Goal: Transaction & Acquisition: Obtain resource

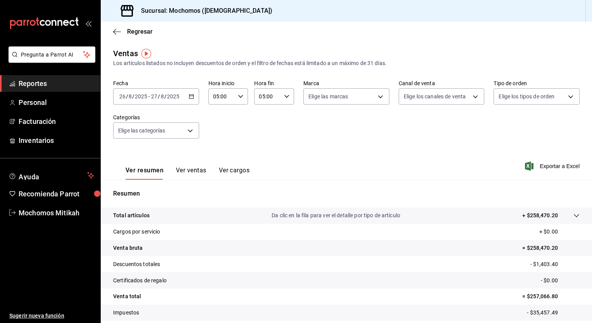
click at [190, 98] on icon "button" at bounding box center [191, 96] width 5 height 5
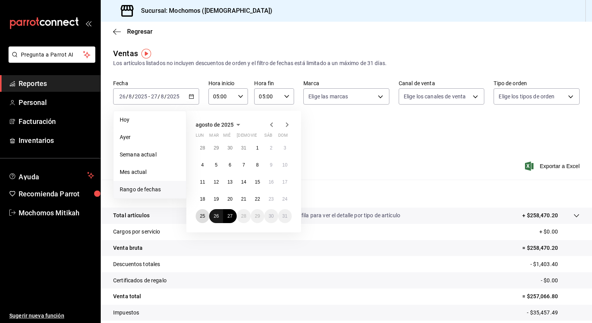
drag, startPoint x: 202, startPoint y: 213, endPoint x: 221, endPoint y: 211, distance: 19.5
click at [221, 211] on div "28 29 30 31 1 2 3 4 5 6 7 8 9 10 11 12 13 14 15 16 17 18 19 20 21 22 23 24 25 2…" at bounding box center [244, 182] width 96 height 82
click at [220, 242] on tr "Venta bruta = $258,470.20" at bounding box center [346, 248] width 491 height 16
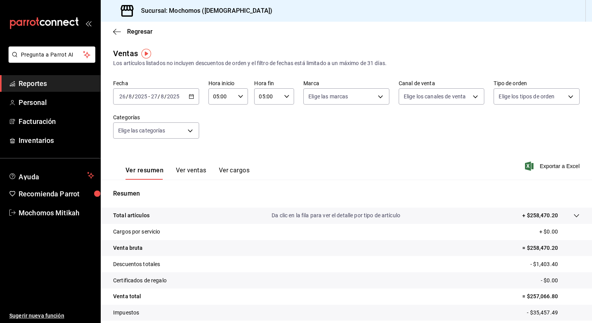
click at [191, 96] on \(Stroke\) "button" at bounding box center [191, 96] width 4 height 0
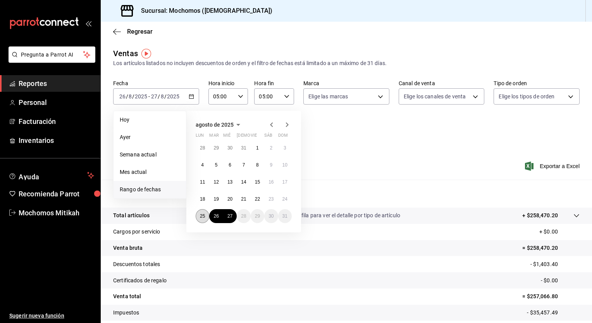
click at [203, 214] on abbr "25" at bounding box center [202, 215] width 5 height 5
drag, startPoint x: 203, startPoint y: 214, endPoint x: 232, endPoint y: 212, distance: 28.7
click at [232, 212] on div "28 29 30 31 1 2 3 4 5 6 7 8 9 10 11 12 13 14 15 16 17 18 19 20 21 22 23 24 25 2…" at bounding box center [244, 182] width 96 height 82
drag, startPoint x: 206, startPoint y: 218, endPoint x: 234, endPoint y: 219, distance: 28.7
click at [234, 219] on div "28 29 30 31 1 2 3 4 5 6 7 8 9 10 11 12 13 14 15 16 17 18 19 20 21 22 23 24 25 2…" at bounding box center [244, 182] width 96 height 82
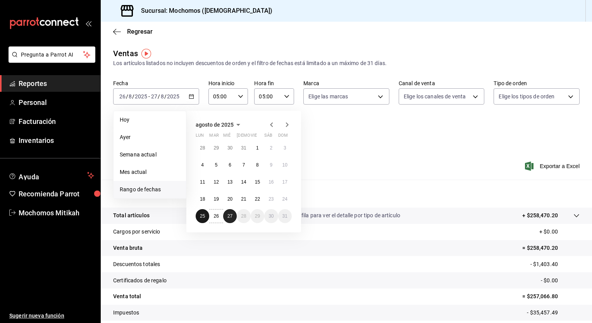
drag, startPoint x: 208, startPoint y: 215, endPoint x: 233, endPoint y: 214, distance: 24.8
click at [233, 214] on div "28 29 30 31 1 2 3 4 5 6 7 8 9 10 11 12 13 14 15 16 17 18 19 20 21 22 23 24 25 2…" at bounding box center [244, 182] width 96 height 82
click at [233, 214] on button "27" at bounding box center [230, 216] width 14 height 14
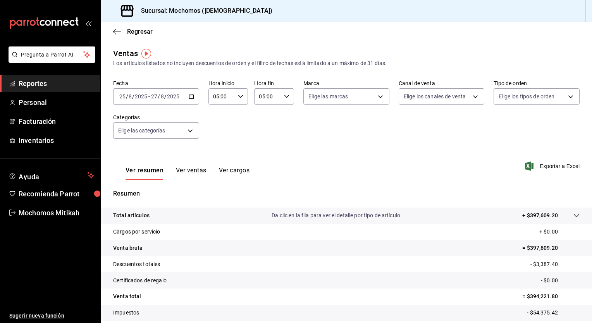
click at [190, 95] on \(Stroke\) "button" at bounding box center [191, 96] width 5 height 4
click at [550, 167] on span "Exportar a Excel" at bounding box center [552, 165] width 53 height 9
click at [439, 157] on div "Ver resumen Ver ventas Ver cargos Exportar a Excel" at bounding box center [346, 164] width 491 height 32
click at [322, 128] on div "Fecha [DATE] [DATE] - [DATE] [DATE] Hora inicio 05:00 Hora inicio Hora fin 05:0…" at bounding box center [346, 114] width 466 height 68
click at [248, 50] on div "Ventas Los artículos listados no incluyen descuentos de orden y el filtro de fe…" at bounding box center [346, 58] width 466 height 20
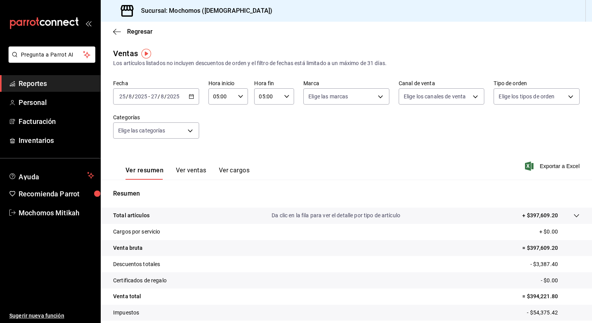
click at [194, 98] on div "[DATE] [DATE] - [DATE] [DATE]" at bounding box center [156, 96] width 86 height 16
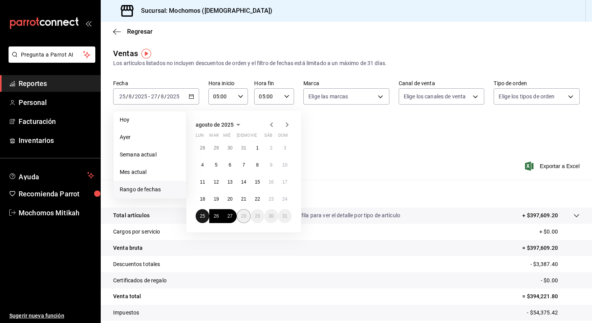
click at [245, 213] on div "28 29 30 31 1 2 3 4 5 6 7 8 9 10 11 12 13 14 15 16 17 18 19 20 21 22 23 24 25 2…" at bounding box center [244, 182] width 96 height 82
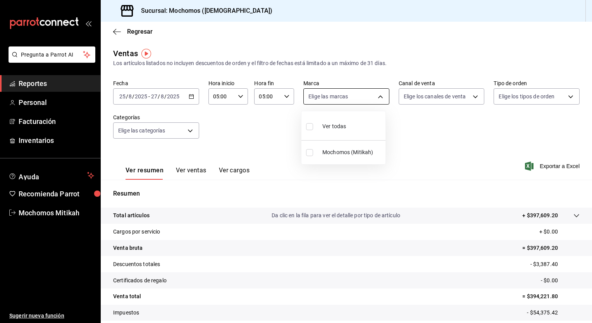
click at [379, 97] on body "Pregunta a Parrot AI Reportes Personal Facturación Inventarios Ayuda Recomienda…" at bounding box center [296, 161] width 592 height 323
click at [310, 151] on input "checkbox" at bounding box center [309, 152] width 7 height 7
checkbox input "true"
type input "d0e5f648-281b-433d-bf08-9501e0541b8c"
checkbox input "true"
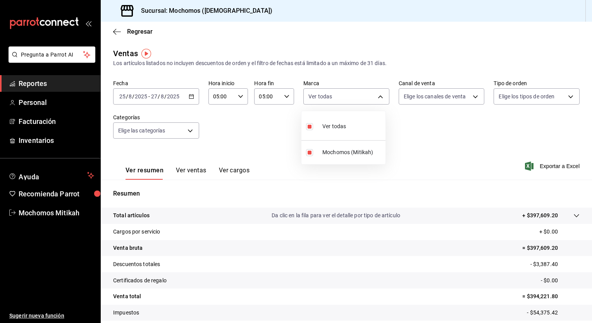
click at [537, 166] on div at bounding box center [296, 161] width 592 height 323
click at [537, 166] on span "Exportar a Excel" at bounding box center [552, 165] width 53 height 9
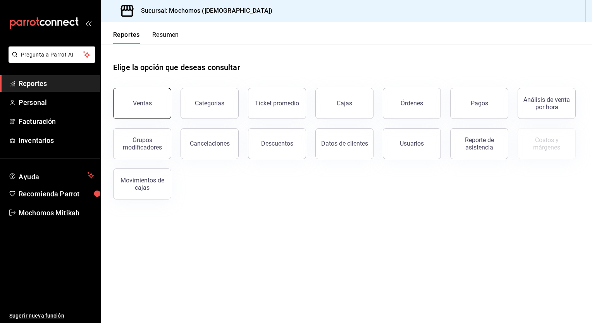
click at [148, 98] on button "Ventas" at bounding box center [142, 103] width 58 height 31
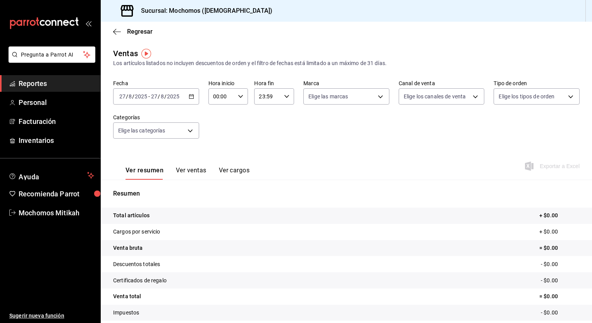
click at [193, 98] on div "[DATE] [DATE] - [DATE] [DATE]" at bounding box center [156, 96] width 86 height 16
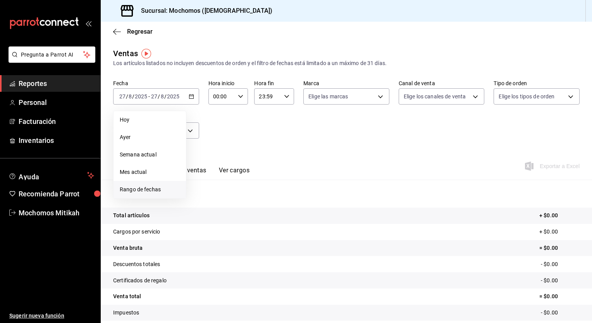
click at [153, 189] on span "Rango de fechas" at bounding box center [150, 189] width 60 height 8
drag, startPoint x: 204, startPoint y: 220, endPoint x: 215, endPoint y: 210, distance: 15.1
click at [215, 210] on div "28 29 30 31 1 2 3 4 5 6 7 8 9 10 11 12 13 14 15 16 17 18 19 20 21 22 23 24 25 2…" at bounding box center [244, 182] width 96 height 82
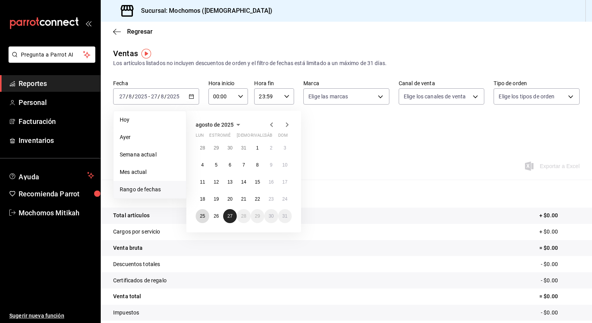
drag, startPoint x: 204, startPoint y: 211, endPoint x: 234, endPoint y: 216, distance: 29.8
click at [234, 216] on div "28 29 30 31 1 2 3 4 5 6 7 8 9 10 11 12 13 14 15 16 17 18 19 20 21 22 23 24 25 2…" at bounding box center [244, 182] width 96 height 82
click at [237, 216] on div "28 29 30 31 1 2 3 4 5 6 7 8 9 10 11 12 13 14 15 16 17 18 19 20 21 22 23 24 25 2…" at bounding box center [244, 182] width 96 height 82
drag, startPoint x: 204, startPoint y: 215, endPoint x: 230, endPoint y: 221, distance: 26.5
click at [230, 221] on div "28 29 30 31 1 2 3 4 5 6 7 8 9 10 11 12 13 14 15 16 17 18 19 20 21 22 23 24 25 2…" at bounding box center [244, 182] width 96 height 82
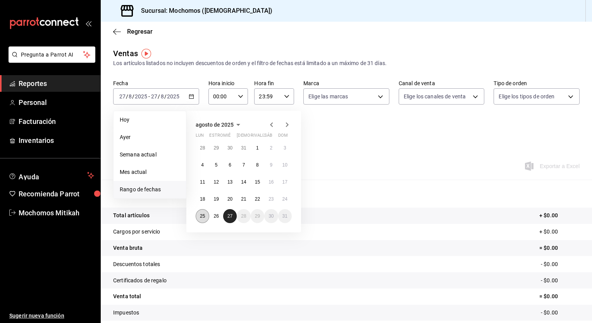
drag, startPoint x: 230, startPoint y: 219, endPoint x: 204, endPoint y: 216, distance: 26.1
click at [204, 216] on div "28 29 30 31 1 2 3 4 5 6 7 8 9 10 11 12 13 14 15 16 17 18 19 20 21 22 23 24 25 2…" at bounding box center [244, 182] width 96 height 82
drag, startPoint x: 204, startPoint y: 216, endPoint x: 226, endPoint y: 217, distance: 21.7
click at [226, 217] on div "28 29 30 31 1 2 3 4 5 6 7 8 9 10 11 12 13 14 15 16 17 18 19 20 21 22 23 24 25 2…" at bounding box center [244, 182] width 96 height 82
drag, startPoint x: 206, startPoint y: 217, endPoint x: 230, endPoint y: 217, distance: 23.6
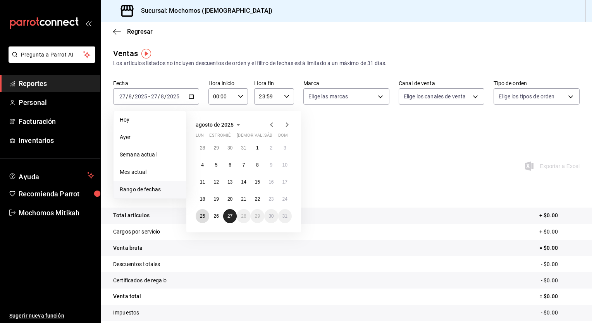
click at [230, 217] on div "28 29 30 31 1 2 3 4 5 6 7 8 9 10 11 12 13 14 15 16 17 18 19 20 21 22 23 24 25 2…" at bounding box center [244, 182] width 96 height 82
drag, startPoint x: 200, startPoint y: 215, endPoint x: 234, endPoint y: 219, distance: 34.3
click at [234, 219] on div "28 29 30 31 1 2 3 4 5 6 7 8 9 10 11 12 13 14 15 16 17 18 19 20 21 22 23 24 25 2…" at bounding box center [244, 182] width 96 height 82
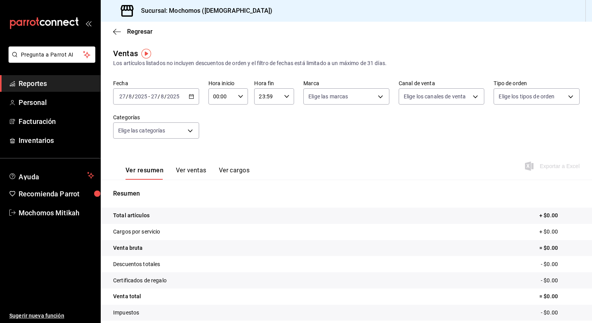
click at [256, 238] on tr "Cargos por servicio + $0.00" at bounding box center [346, 232] width 491 height 16
click at [189, 102] on div "2025-08-27 27 / 8 / 2025 - 2025-08-27 27 / 8 / 2025" at bounding box center [156, 96] width 86 height 16
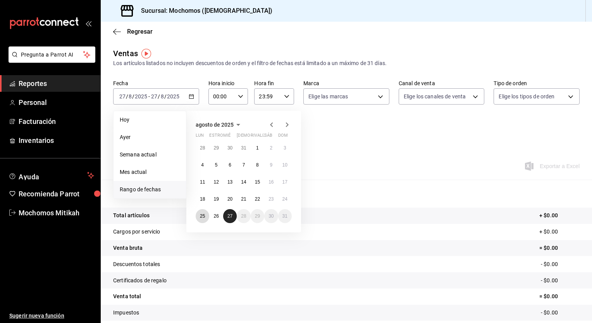
drag, startPoint x: 201, startPoint y: 208, endPoint x: 230, endPoint y: 213, distance: 29.8
click at [230, 213] on div "28 29 30 31 1 2 3 4 5 6 7 8 9 10 11 12 13 14 15 16 17 18 19 20 21 22 23 24 25 2…" at bounding box center [244, 182] width 96 height 82
drag, startPoint x: 230, startPoint y: 213, endPoint x: 206, endPoint y: 213, distance: 23.6
click at [206, 213] on div "28 29 30 31 1 2 3 4 5 6 7 8 9 10 11 12 13 14 15 16 17 18 19 20 21 22 23 24 25 2…" at bounding box center [244, 182] width 96 height 82
click at [243, 221] on div "28 29 30 31 1 2 3 4 5 6 7 8 9 10 11 12 13 14 15 16 17 18 19 20 21 22 23 24 25 2…" at bounding box center [244, 182] width 96 height 82
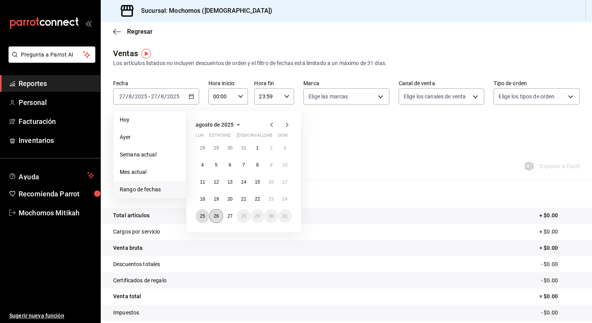
drag, startPoint x: 197, startPoint y: 215, endPoint x: 211, endPoint y: 213, distance: 14.0
click at [211, 213] on div "28 29 30 31 1 2 3 4 5 6 7 8 9 10 11 12 13 14 15 16 17 18 19 20 21 22 23 24 25 2…" at bounding box center [244, 182] width 96 height 82
drag, startPoint x: 226, startPoint y: 218, endPoint x: 199, endPoint y: 213, distance: 28.3
click at [199, 213] on div "28 29 30 31 1 2 3 4 5 6 7 8 9 10 11 12 13 14 15 16 17 18 19 20 21 22 23 24 25 2…" at bounding box center [244, 182] width 96 height 82
drag, startPoint x: 199, startPoint y: 213, endPoint x: 236, endPoint y: 216, distance: 37.7
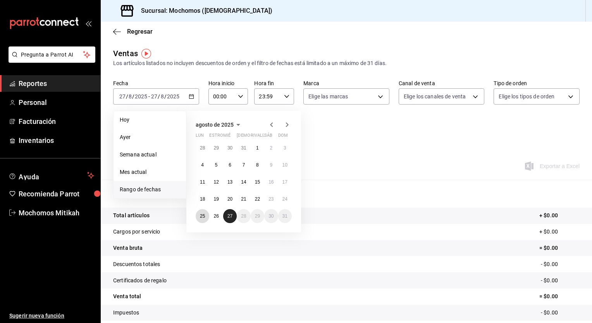
click at [236, 216] on div "28 29 30 31 1 2 3 4 5 6 7 8 9 10 11 12 13 14 15 16 17 18 19 20 21 22 23 24 25 2…" at bounding box center [244, 182] width 96 height 82
drag, startPoint x: 205, startPoint y: 216, endPoint x: 227, endPoint y: 218, distance: 21.8
click at [227, 218] on div "28 29 30 31 1 2 3 4 5 6 7 8 9 10 11 12 13 14 15 16 17 18 19 20 21 22 23 24 25 2…" at bounding box center [244, 182] width 96 height 82
drag, startPoint x: 227, startPoint y: 218, endPoint x: 221, endPoint y: 219, distance: 6.3
click at [221, 219] on div "28 29 30 31 1 2 3 4 5 6 7 8 9 10 11 12 13 14 15 16 17 18 19 20 21 22 23 24 25 2…" at bounding box center [244, 182] width 96 height 82
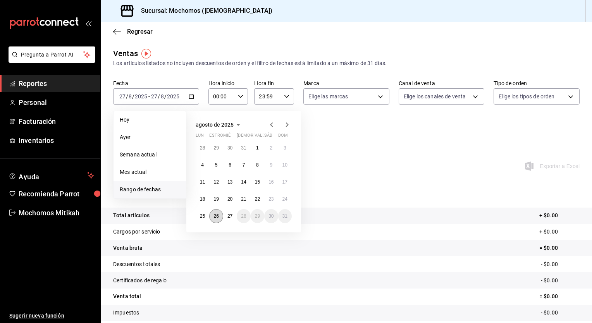
drag, startPoint x: 221, startPoint y: 219, endPoint x: 212, endPoint y: 216, distance: 9.1
click at [212, 216] on button "26" at bounding box center [216, 216] width 14 height 14
drag, startPoint x: 209, startPoint y: 216, endPoint x: 228, endPoint y: 221, distance: 19.5
click at [228, 221] on div "28 29 30 31 1 2 3 4 5 6 7 8 9 10 11 12 13 14 15 16 17 18 19 20 21 22 23 24 25 2…" at bounding box center [244, 182] width 96 height 82
click at [204, 216] on abbr "25" at bounding box center [202, 215] width 5 height 5
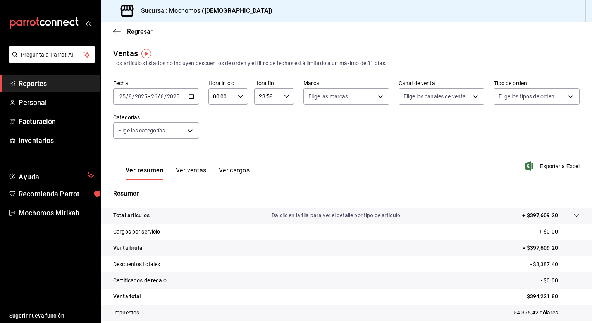
click at [192, 97] on icon "button" at bounding box center [191, 96] width 5 height 5
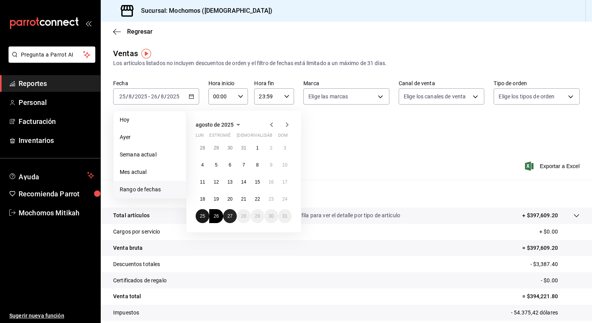
drag, startPoint x: 201, startPoint y: 215, endPoint x: 231, endPoint y: 216, distance: 29.5
click at [231, 216] on div "28 29 30 31 1 2 3 4 5 6 7 8 9 10 11 12 13 14 15 16 17 18 19 20 21 22 23 24 25 2…" at bounding box center [244, 182] width 96 height 82
drag, startPoint x: 225, startPoint y: 219, endPoint x: 205, endPoint y: 215, distance: 20.6
click at [205, 215] on div "28 29 30 31 1 2 3 4 5 6 7 8 9 10 11 12 13 14 15 16 17 18 19 20 21 22 23 24 25 2…" at bounding box center [244, 182] width 96 height 82
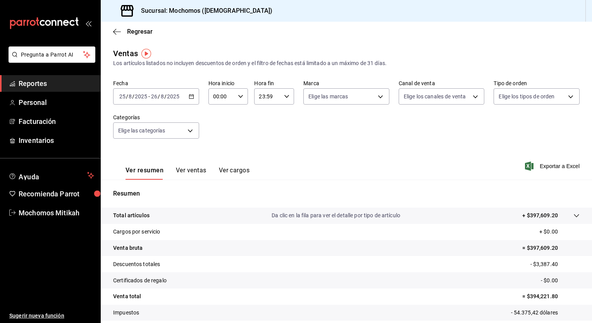
click at [240, 93] on div "00:00 Hora inicio" at bounding box center [228, 96] width 40 height 16
click at [219, 124] on span "05" at bounding box center [216, 121] width 7 height 6
type input "05:00"
click at [283, 98] on div at bounding box center [296, 161] width 592 height 323
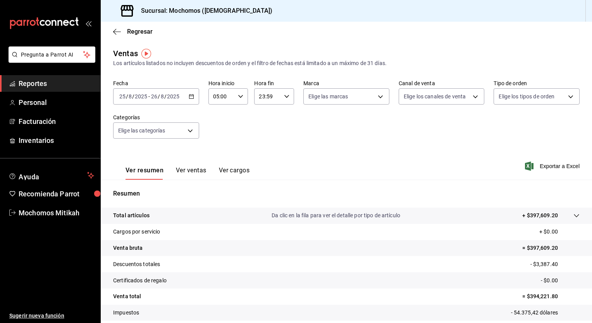
click at [284, 98] on icon "button" at bounding box center [286, 96] width 5 height 5
click at [264, 119] on span "05" at bounding box center [262, 120] width 7 height 6
click at [283, 117] on span "00" at bounding box center [281, 116] width 7 height 6
type input "05:00"
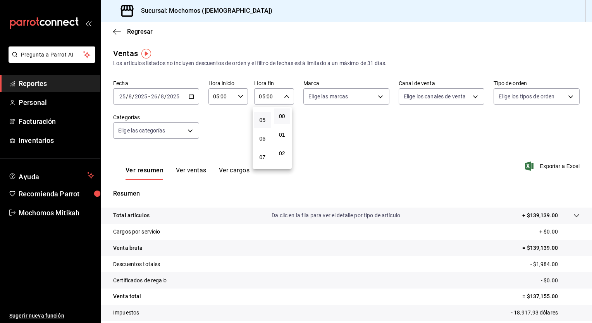
click at [537, 169] on div at bounding box center [296, 161] width 592 height 323
click at [543, 166] on font "Exportar a Excel" at bounding box center [559, 166] width 40 height 6
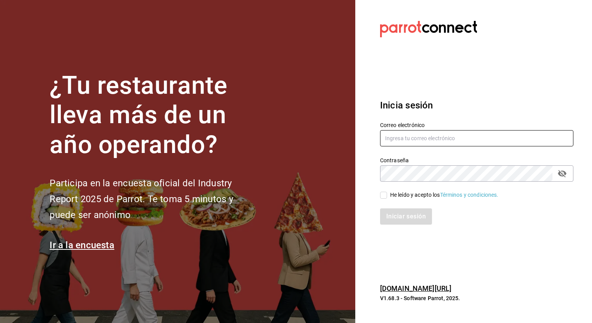
type input "mochomos.mitikah@grupocosteno.com"
click at [563, 174] on icon "Campo de contraseña" at bounding box center [561, 173] width 9 height 9
click at [409, 219] on div "Iniciar sesión" at bounding box center [476, 216] width 193 height 16
click at [383, 195] on input "He leído y acepto los Términos y condiciones." at bounding box center [383, 195] width 7 height 7
checkbox input "true"
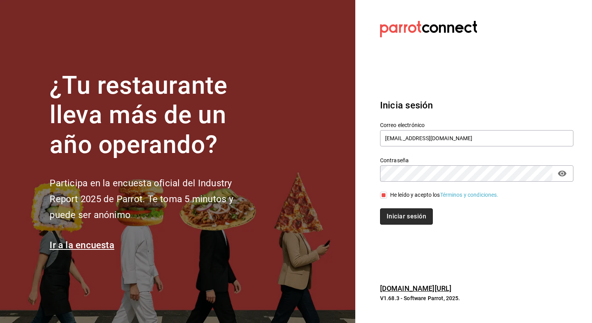
click at [405, 214] on button "Iniciar sesión" at bounding box center [406, 216] width 53 height 16
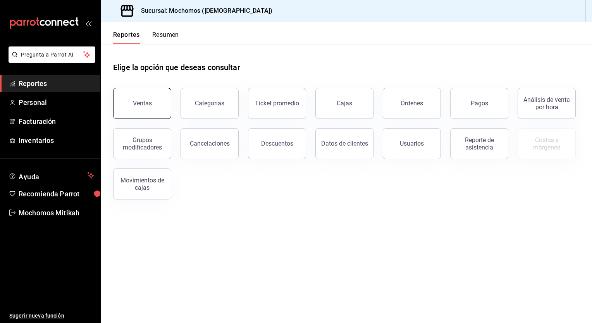
click at [138, 103] on div "Ventas" at bounding box center [142, 102] width 19 height 7
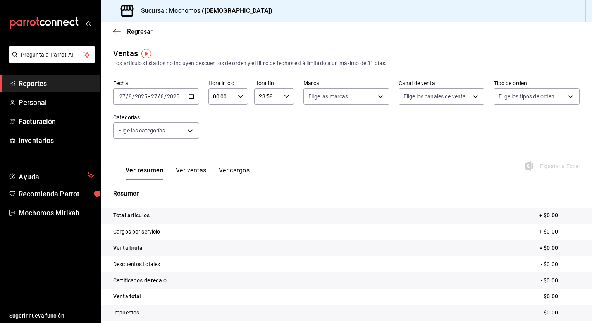
click at [189, 102] on div "2025-08-27 27 / 8 / 2025 - 2025-08-27 27 / 8 / 2025" at bounding box center [156, 96] width 86 height 16
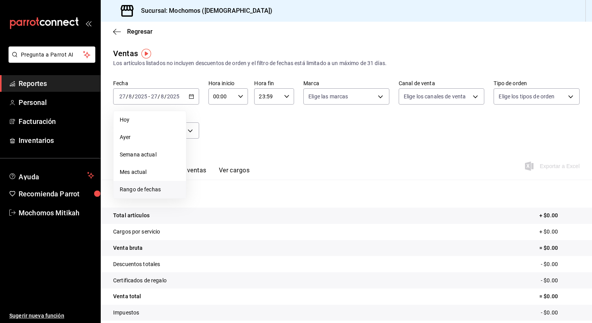
click at [155, 192] on span "Rango de fechas" at bounding box center [150, 189] width 60 height 8
click at [238, 210] on div "28 29 30 31 1 2 3 4 5 6 7 8 9 10 11 12 13 14 15 16 17 18 19 20 21 22 23 24 25 2…" at bounding box center [244, 182] width 96 height 82
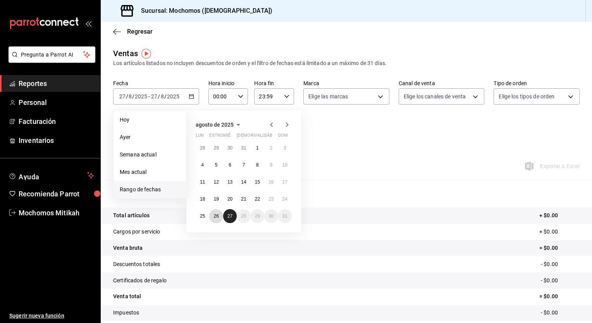
drag, startPoint x: 210, startPoint y: 214, endPoint x: 226, endPoint y: 214, distance: 15.9
click at [226, 214] on div "28 29 30 31 1 2 3 4 5 6 7 8 9 10 11 12 13 14 15 16 17 18 19 20 21 22 23 24 25 2…" at bounding box center [244, 182] width 96 height 82
drag, startPoint x: 226, startPoint y: 214, endPoint x: 203, endPoint y: 214, distance: 22.8
click at [203, 214] on div "28 29 30 31 1 2 3 4 5 6 7 8 9 10 11 12 13 14 15 16 17 18 19 20 21 22 23 24 25 2…" at bounding box center [244, 182] width 96 height 82
click at [237, 216] on div "28 29 30 31 1 2 3 4 5 6 7 8 9 10 11 12 13 14 15 16 17 18 19 20 21 22 23 24 25 2…" at bounding box center [244, 182] width 96 height 82
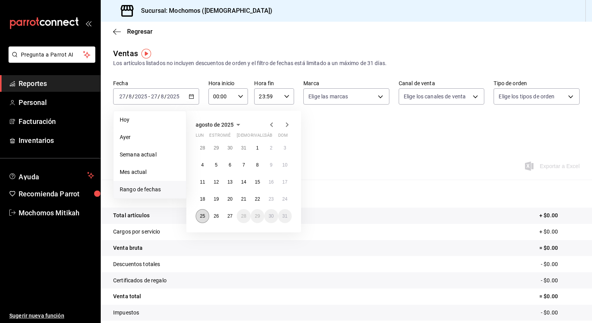
click at [201, 216] on abbr "25" at bounding box center [202, 215] width 5 height 5
drag, startPoint x: 201, startPoint y: 216, endPoint x: 231, endPoint y: 220, distance: 29.7
click at [231, 220] on div "28 29 30 31 1 2 3 4 5 6 7 8 9 10 11 12 13 14 15 16 17 18 19 20 21 22 23 24 25 2…" at bounding box center [244, 182] width 96 height 82
drag, startPoint x: 201, startPoint y: 216, endPoint x: 226, endPoint y: 218, distance: 25.6
click at [226, 218] on div "28 29 30 31 1 2 3 4 5 6 7 8 9 10 11 12 13 14 15 16 17 18 19 20 21 22 23 24 25 2…" at bounding box center [244, 182] width 96 height 82
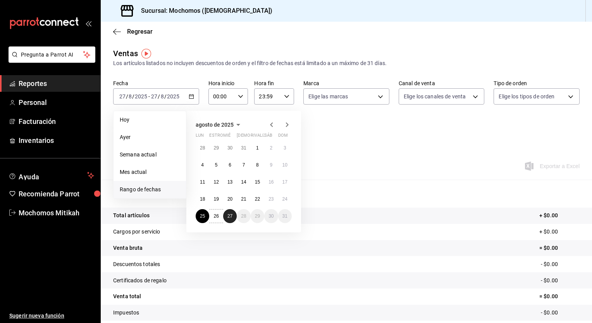
click at [226, 218] on button "27" at bounding box center [230, 216] width 14 height 14
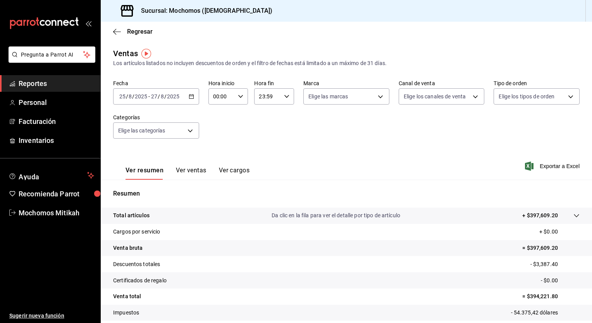
click at [238, 101] on div "00:00 Hora inicio" at bounding box center [228, 96] width 40 height 16
click at [215, 143] on span "05" at bounding box center [216, 142] width 7 height 6
type input "05:00"
click at [281, 98] on div at bounding box center [296, 161] width 592 height 323
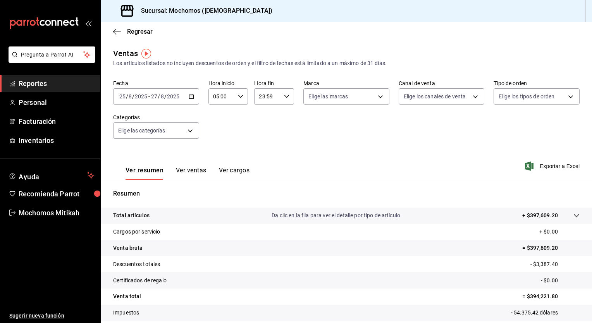
click at [281, 98] on div "23:59 Hora fin" at bounding box center [274, 96] width 40 height 16
click at [268, 109] on button "05" at bounding box center [262, 110] width 17 height 15
click at [272, 97] on div at bounding box center [296, 161] width 592 height 323
click at [272, 97] on input "05:59" at bounding box center [267, 96] width 27 height 15
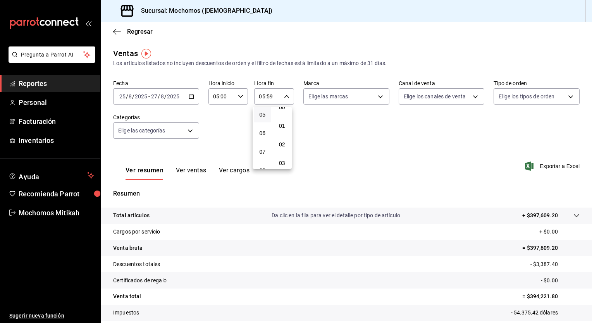
scroll to position [4, 0]
click at [283, 117] on button "00" at bounding box center [282, 111] width 17 height 15
type input "05:00"
click at [194, 93] on div at bounding box center [296, 161] width 592 height 323
click at [194, 93] on div "[DATE] [DATE] - [DATE] [DATE]" at bounding box center [156, 96] width 86 height 16
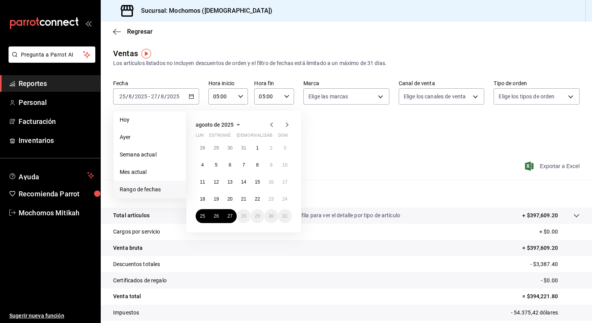
click at [530, 166] on span "Exportar a Excel" at bounding box center [552, 165] width 53 height 9
